Goal: Transaction & Acquisition: Purchase product/service

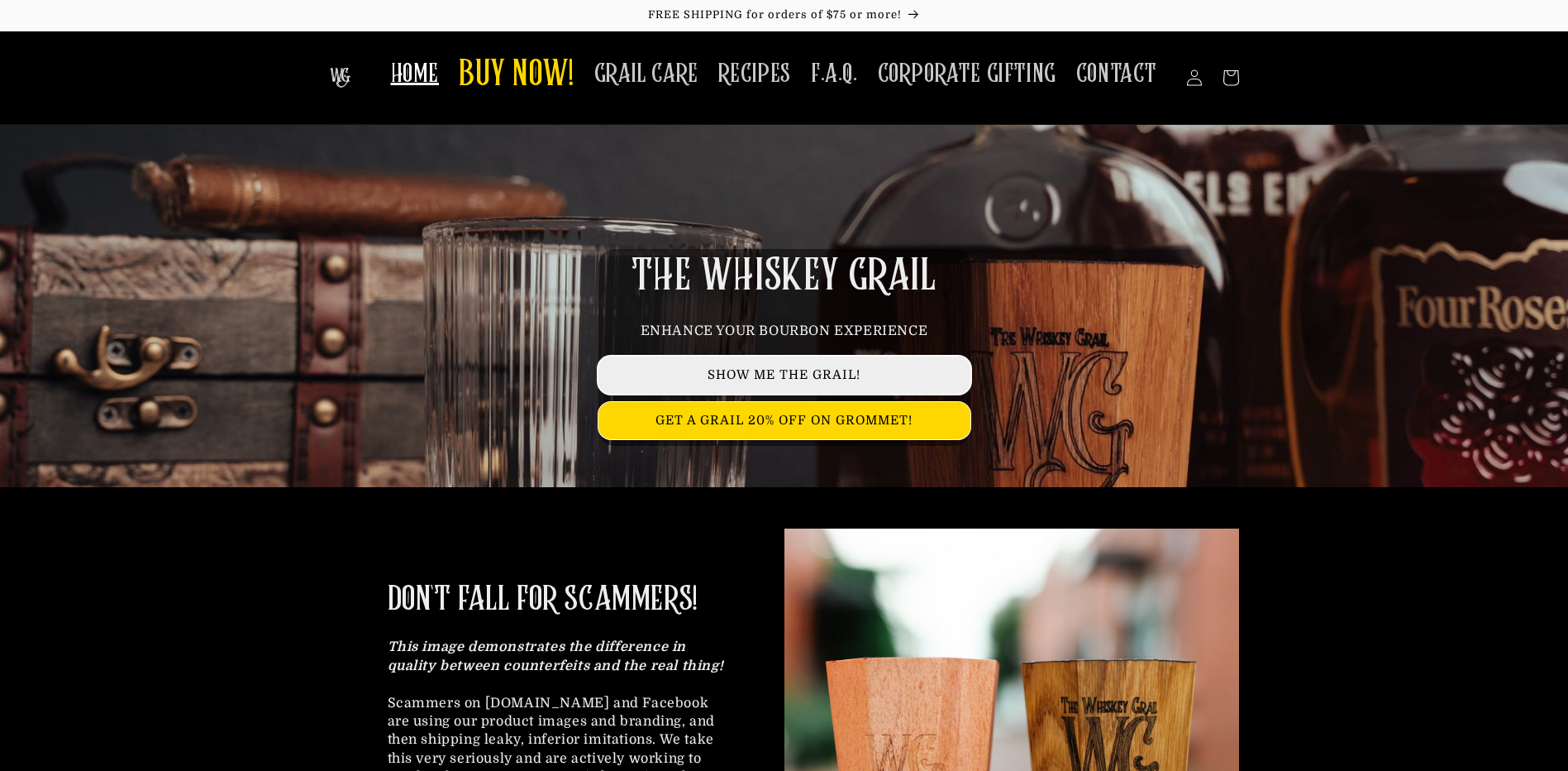
click at [868, 365] on link "SHOW ME THE GRAIL!" at bounding box center [784, 375] width 372 height 37
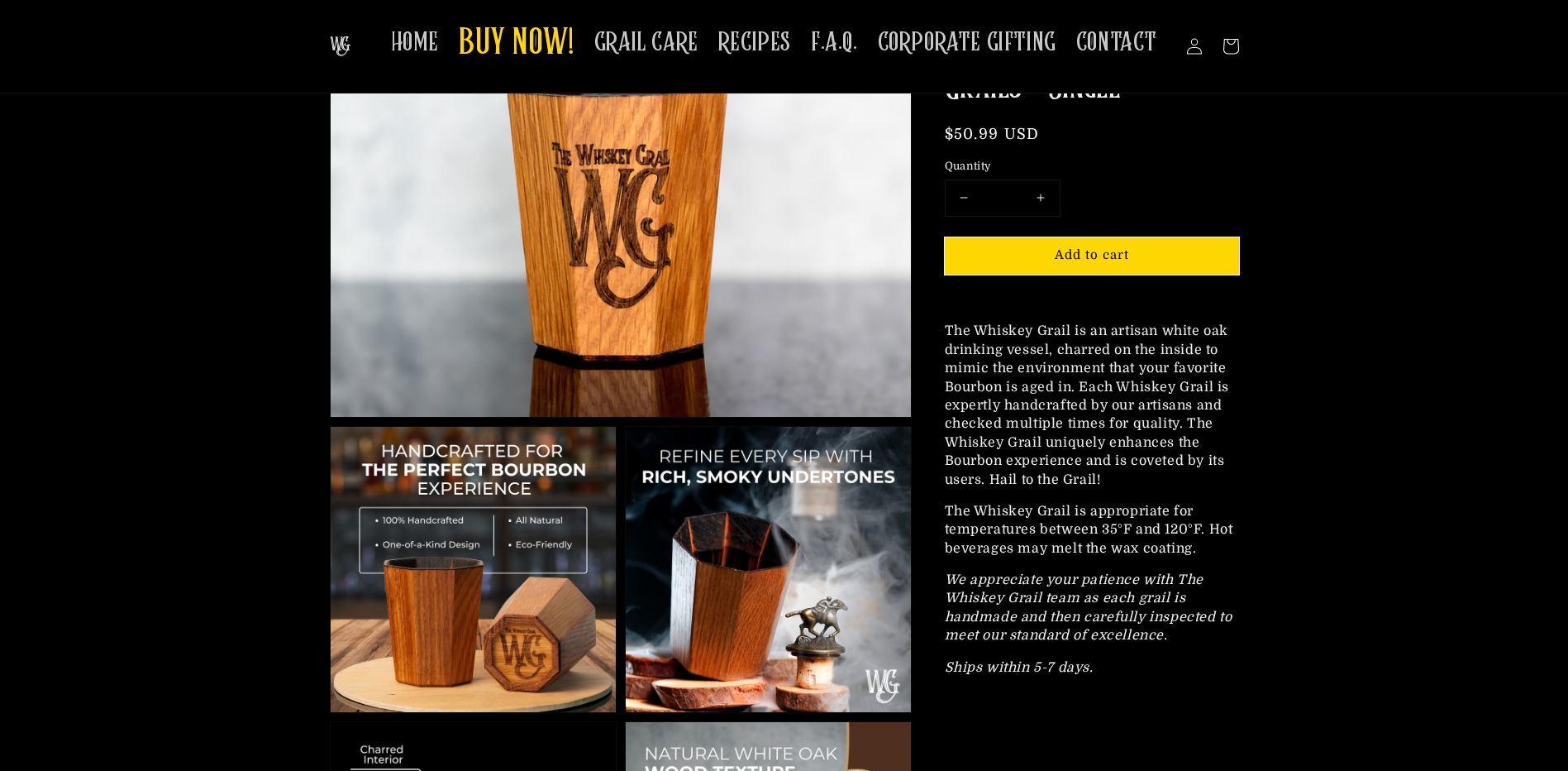
scroll to position [248, 0]
